Goal: Task Accomplishment & Management: Manage account settings

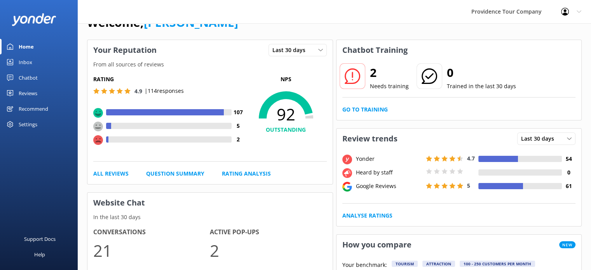
scroll to position [21, 0]
click at [357, 77] on icon at bounding box center [353, 77] width 16 height 16
click at [369, 112] on link "Go to Training" at bounding box center [364, 110] width 45 height 9
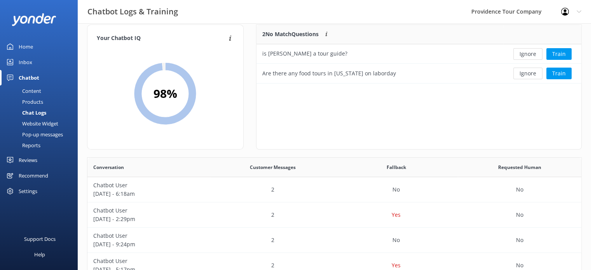
scroll to position [11, 0]
click at [523, 56] on button "Ignore" at bounding box center [528, 54] width 29 height 12
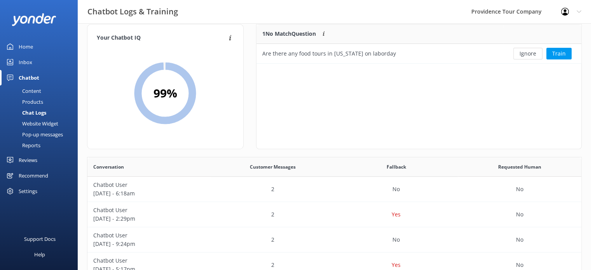
scroll to position [6, 6]
click at [524, 56] on button "Ignore" at bounding box center [528, 54] width 29 height 12
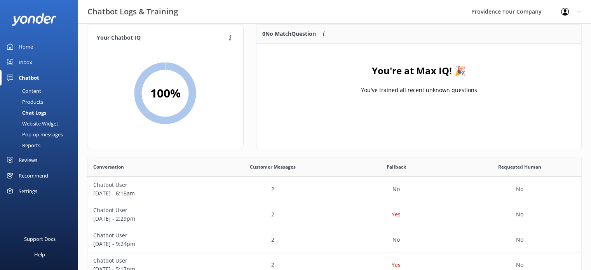
click at [32, 44] on div "Home" at bounding box center [26, 47] width 14 height 16
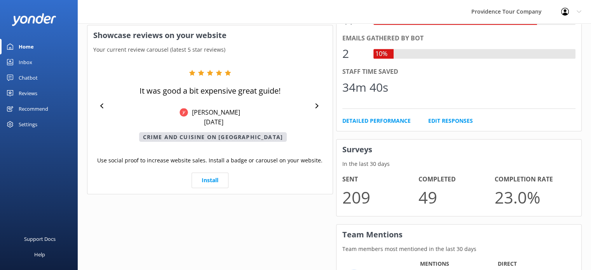
scroll to position [427, 0]
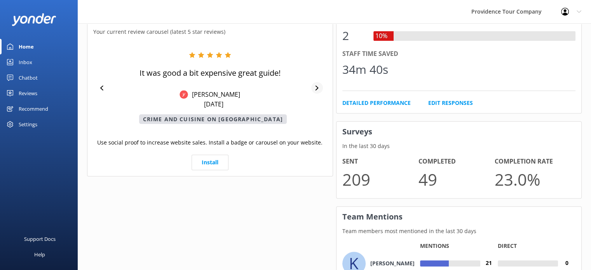
click at [318, 86] on icon at bounding box center [316, 88] width 5 height 5
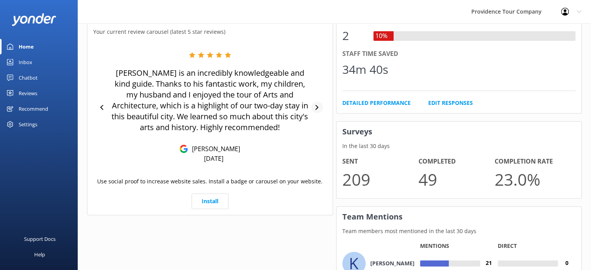
click at [318, 105] on icon at bounding box center [316, 107] width 5 height 5
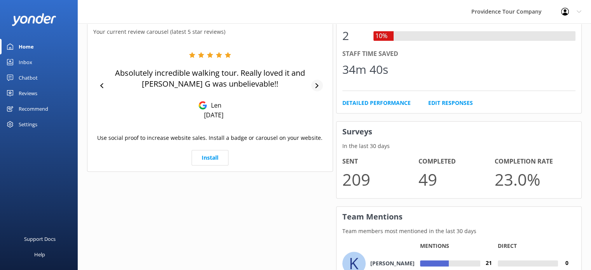
click at [318, 88] on div at bounding box center [316, 86] width 11 height 12
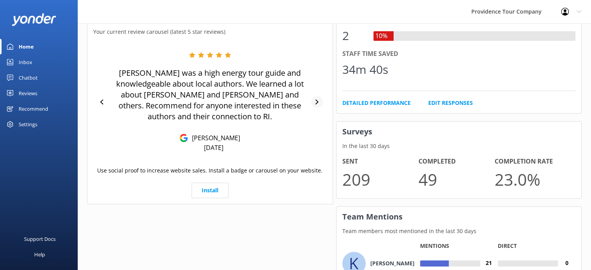
click at [318, 100] on icon at bounding box center [317, 102] width 3 height 5
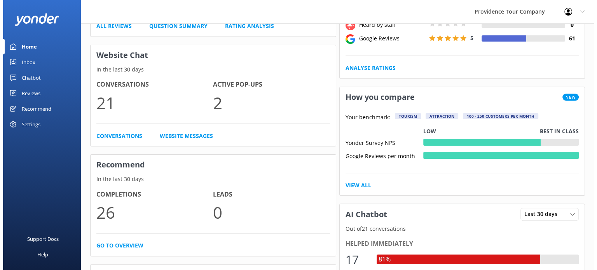
scroll to position [0, 0]
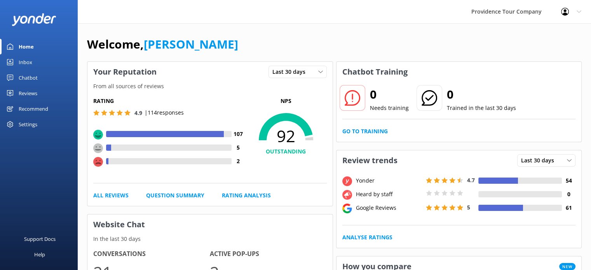
click at [25, 93] on div "Reviews" at bounding box center [28, 94] width 19 height 16
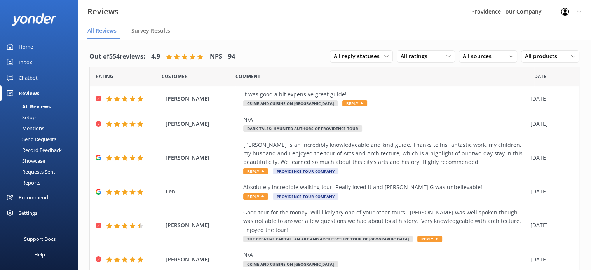
click at [39, 129] on div "Mentions" at bounding box center [25, 128] width 40 height 11
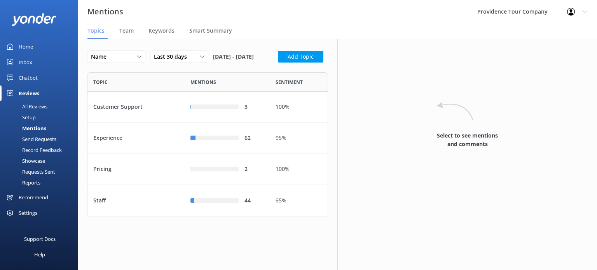
scroll to position [138, 235]
click at [136, 31] on div "Team" at bounding box center [127, 31] width 17 height 16
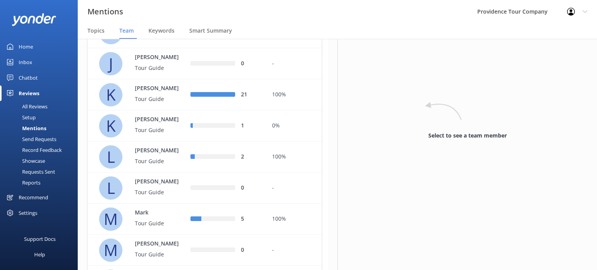
scroll to position [267, 0]
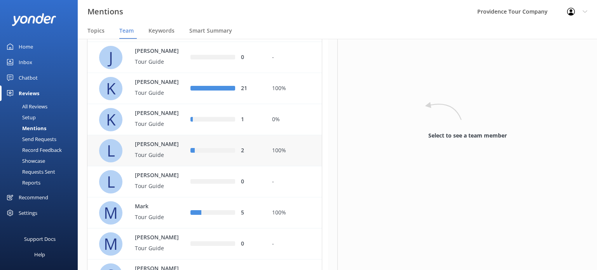
click at [162, 159] on p "Tour Guide" at bounding box center [160, 155] width 51 height 9
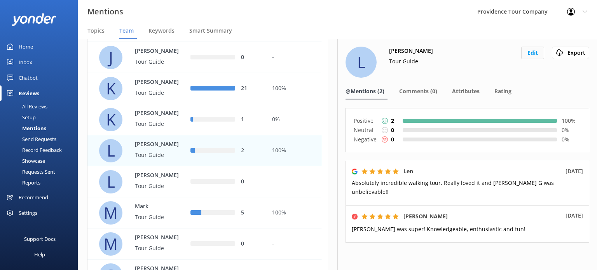
click at [530, 49] on button "Edit" at bounding box center [532, 53] width 23 height 12
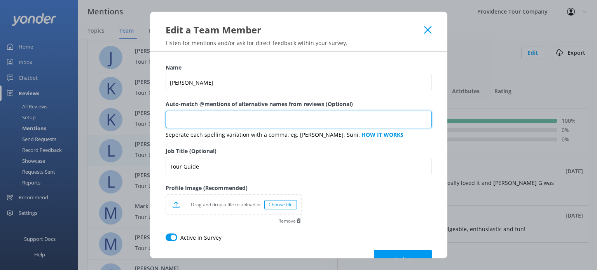
click at [277, 119] on input "Auto-match @mentions of alternative names from reviews (Optional)" at bounding box center [299, 119] width 266 height 17
type input "lea"
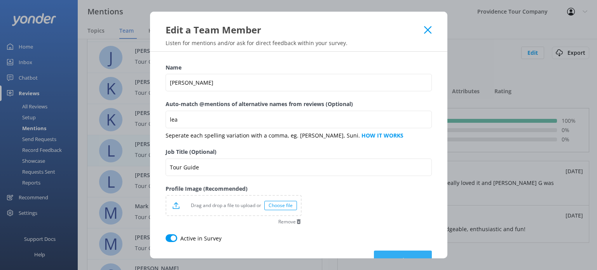
click at [397, 254] on button "Update" at bounding box center [403, 260] width 58 height 19
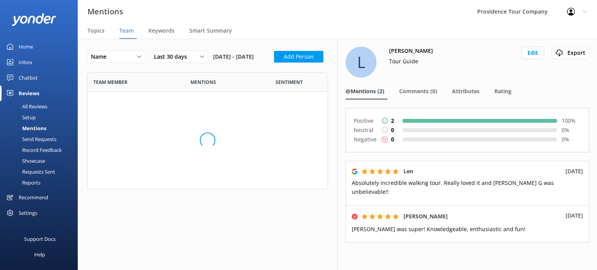
scroll to position [605, 229]
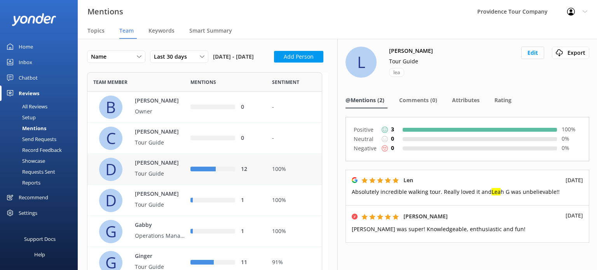
click at [161, 180] on div "[PERSON_NAME] Tour Guide" at bounding box center [156, 169] width 58 height 21
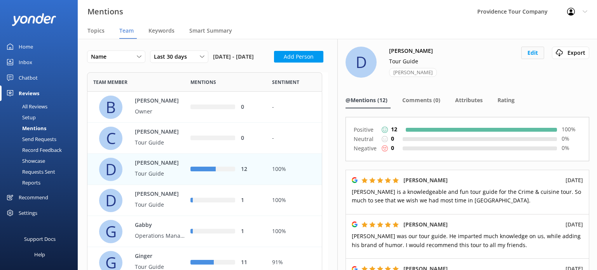
click at [530, 54] on button "Edit" at bounding box center [532, 53] width 23 height 12
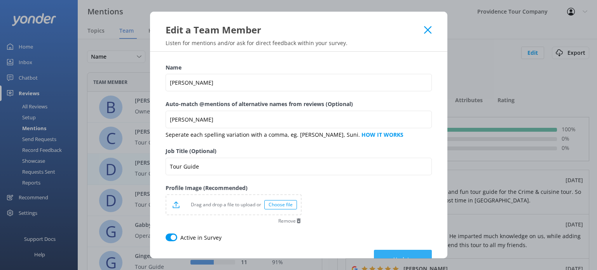
click at [398, 253] on button "Update" at bounding box center [403, 259] width 58 height 19
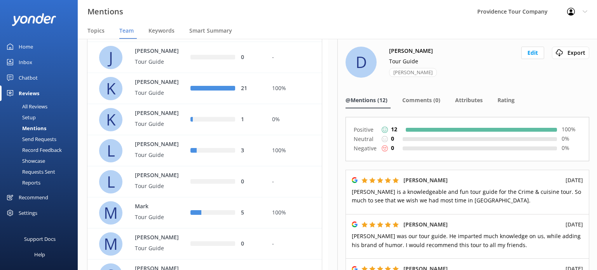
scroll to position [267, 0]
click at [222, 155] on div "3" at bounding box center [225, 151] width 70 height 9
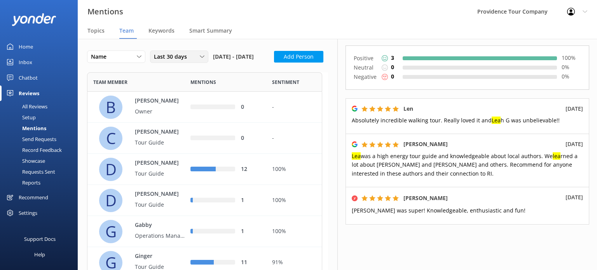
click at [179, 54] on span "Last 30 days" at bounding box center [173, 56] width 38 height 9
click at [188, 138] on link "Custom" at bounding box center [184, 136] width 69 height 16
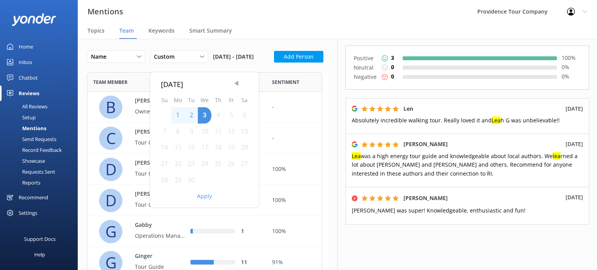
click at [236, 85] on span "Previous Month" at bounding box center [236, 83] width 8 height 8
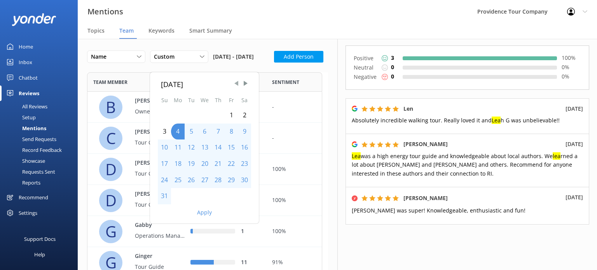
click at [236, 85] on span "Previous Month" at bounding box center [236, 83] width 8 height 8
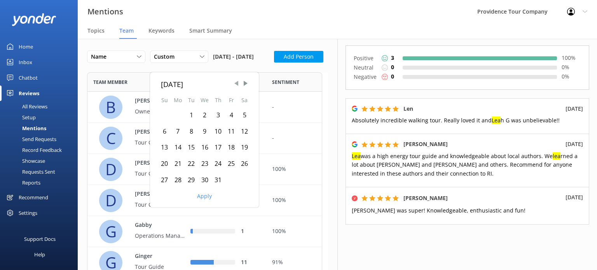
click at [236, 85] on span "Previous Month" at bounding box center [236, 83] width 8 height 8
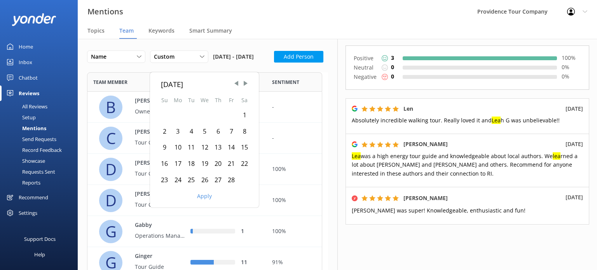
click at [242, 124] on div "8" at bounding box center [244, 132] width 13 height 16
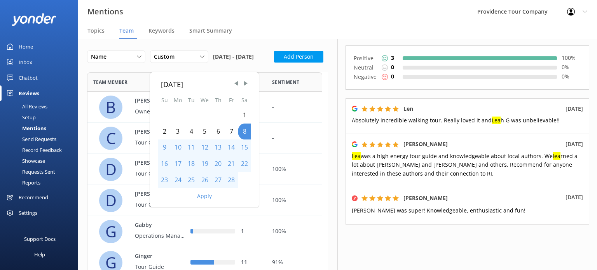
click at [205, 195] on button "Apply" at bounding box center [204, 196] width 15 height 5
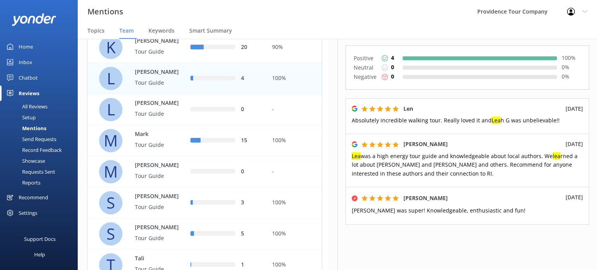
scroll to position [337, 0]
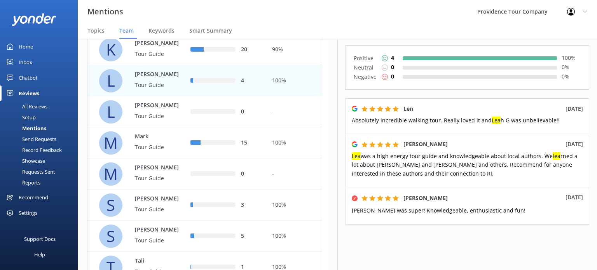
click at [269, 96] on div "100%" at bounding box center [294, 80] width 56 height 31
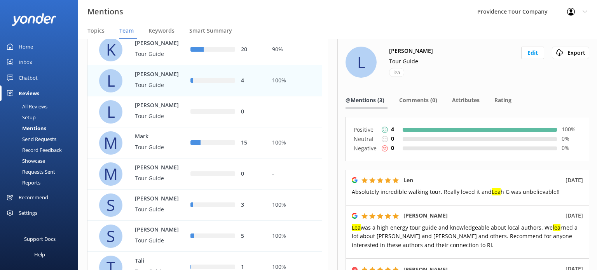
scroll to position [92, 0]
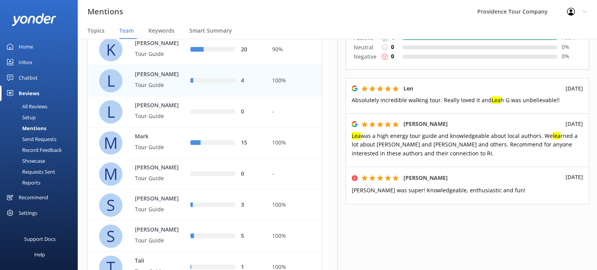
click at [155, 79] on p "[PERSON_NAME]" at bounding box center [160, 74] width 51 height 9
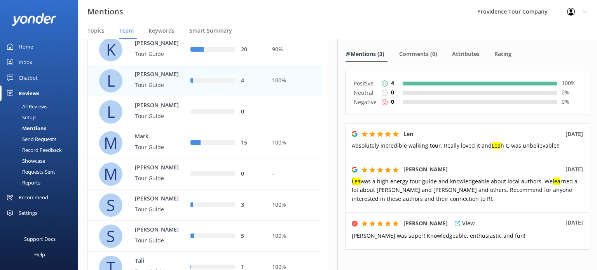
scroll to position [47, 0]
click at [454, 236] on span "[PERSON_NAME] was super! Knowledgeable, enthusiastic and fun!" at bounding box center [439, 235] width 174 height 7
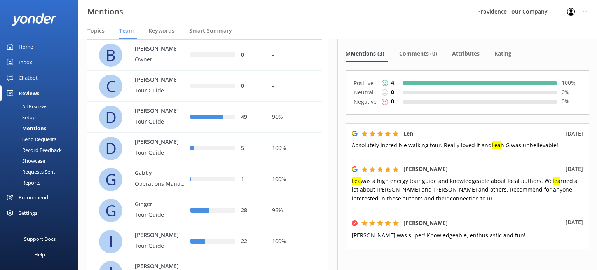
scroll to position [53, 0]
click at [153, 63] on p "Owner" at bounding box center [160, 58] width 51 height 9
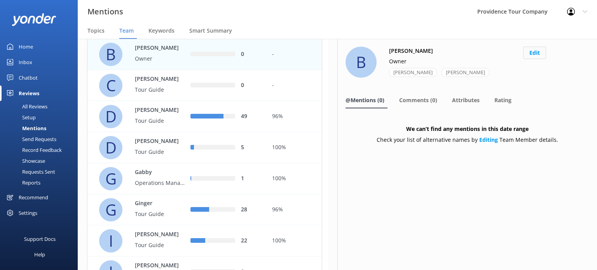
click at [538, 54] on button "Edit" at bounding box center [534, 53] width 23 height 12
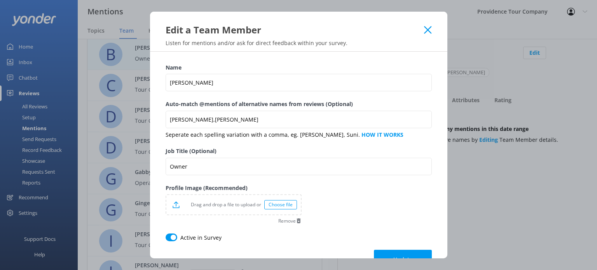
click at [426, 26] on icon at bounding box center [427, 30] width 7 height 8
